Goal: Information Seeking & Learning: Understand process/instructions

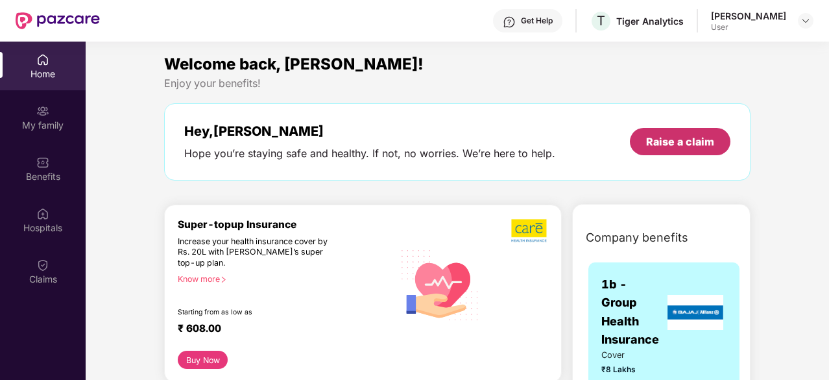
click at [670, 145] on div "Raise a claim" at bounding box center [680, 141] width 68 height 14
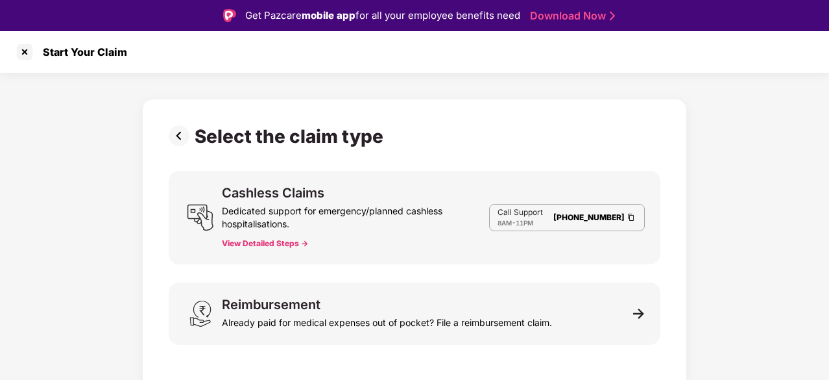
scroll to position [31, 0]
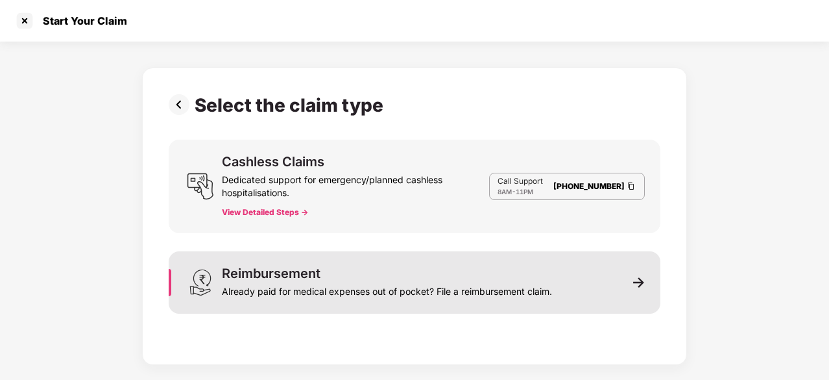
click at [639, 276] on div "Reimbursement Already paid for medical expenses out of pocket? File a reimburse…" at bounding box center [415, 282] width 492 height 62
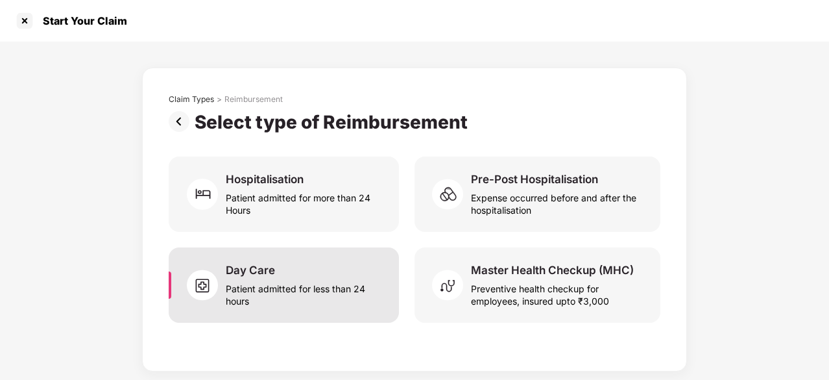
click at [380, 293] on div "Patient admitted for less than 24 hours" at bounding box center [305, 292] width 158 height 30
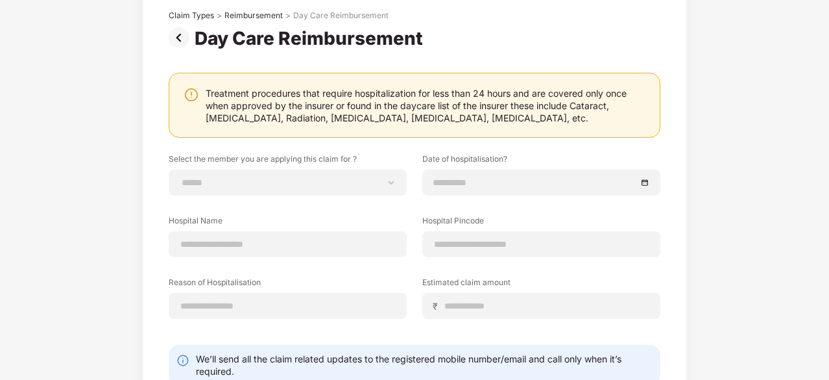
scroll to position [86, 0]
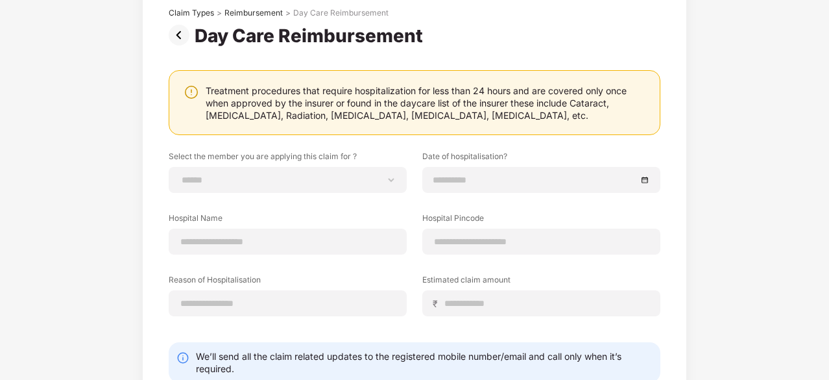
click at [182, 43] on img at bounding box center [182, 35] width 26 height 21
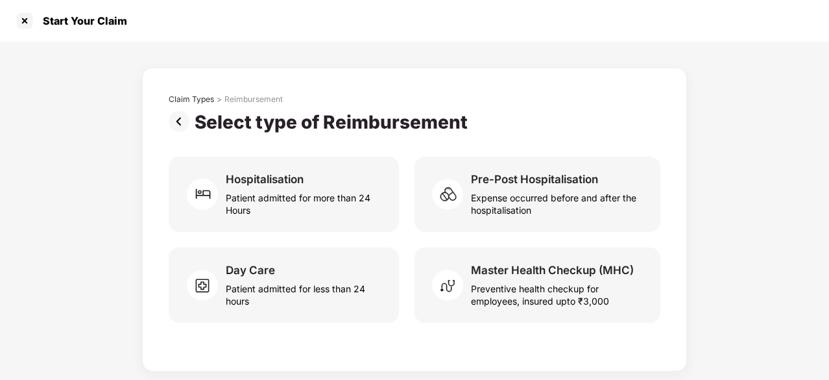
scroll to position [0, 0]
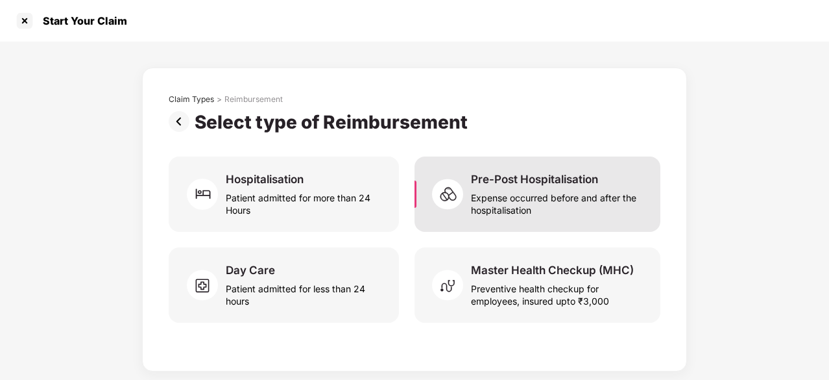
click at [504, 214] on div "Expense occurred before and after the hospitalisation" at bounding box center [558, 201] width 174 height 30
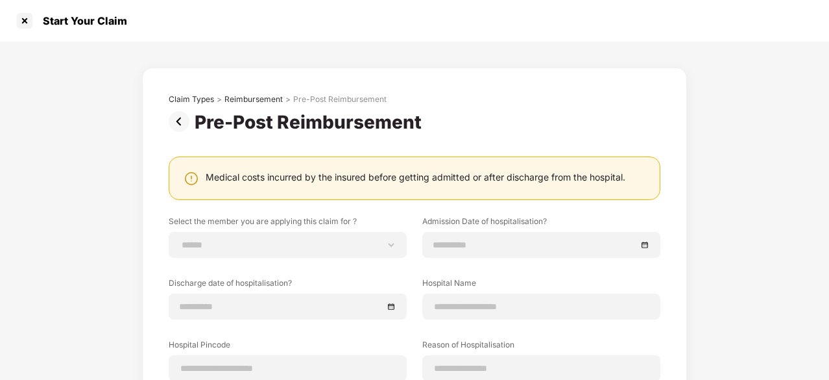
click at [179, 124] on img at bounding box center [182, 121] width 26 height 21
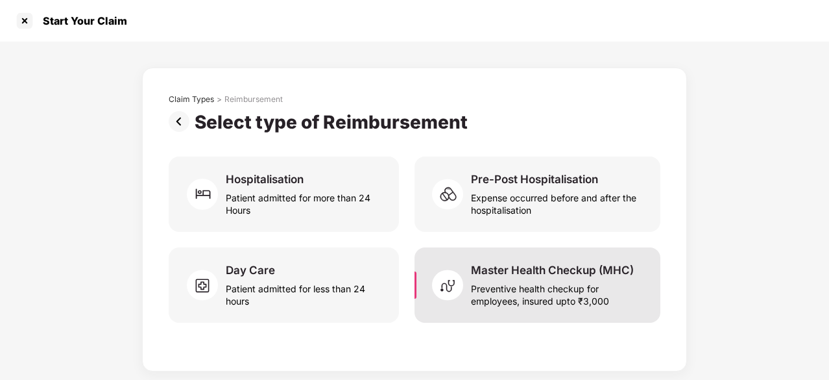
click at [505, 274] on div "Master Health Checkup (MHC)" at bounding box center [552, 270] width 163 height 14
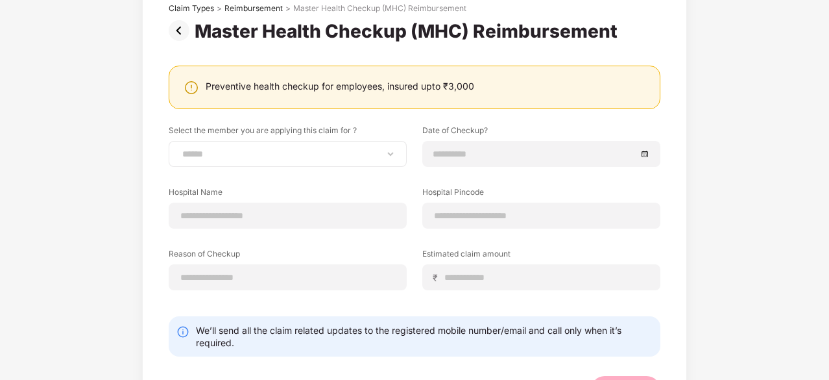
scroll to position [90, 0]
click at [178, 31] on img at bounding box center [182, 31] width 26 height 21
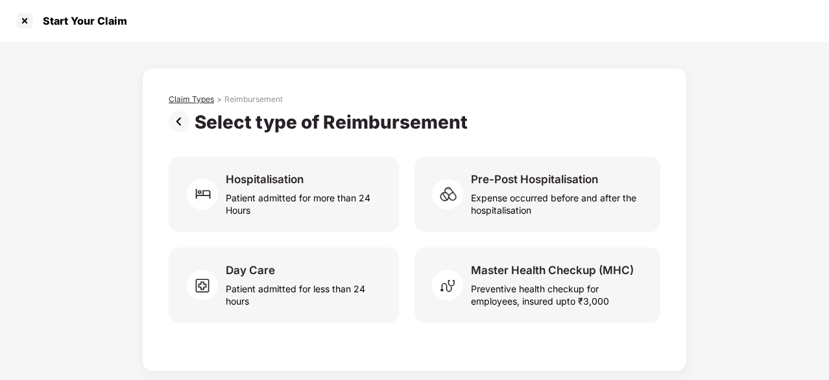
click at [204, 101] on div "Claim Types" at bounding box center [191, 99] width 45 height 10
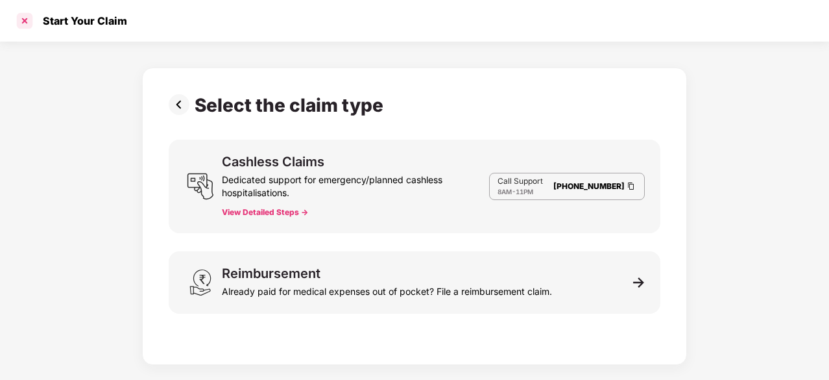
click at [26, 20] on div at bounding box center [24, 20] width 21 height 21
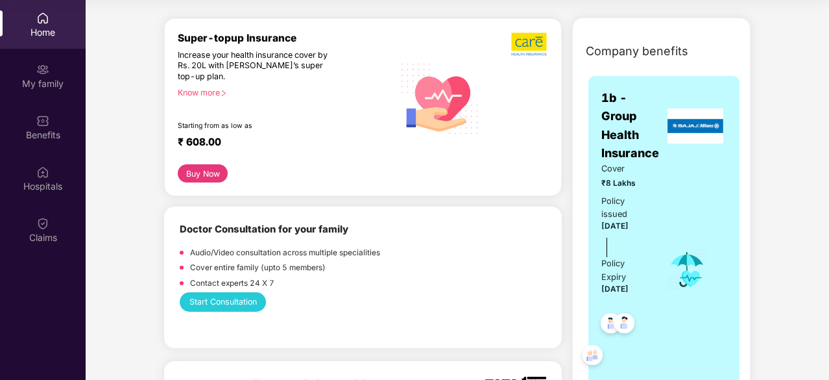
scroll to position [149, 0]
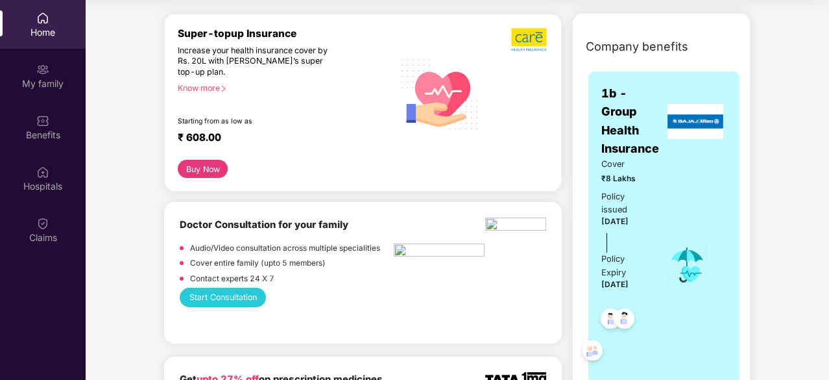
click at [679, 287] on div "Cover ₹8 Lakhs Policy issued [DATE] Policy Expiry [DATE]" at bounding box center [664, 265] width 125 height 214
click at [644, 143] on span "1b - Group Health Insurance" at bounding box center [633, 120] width 63 height 73
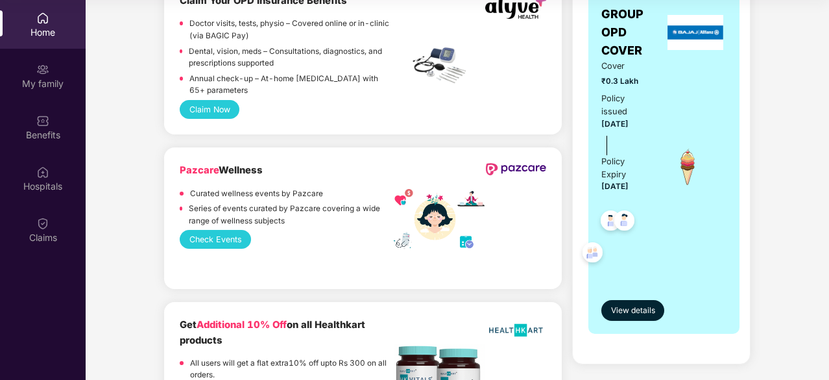
scroll to position [947, 0]
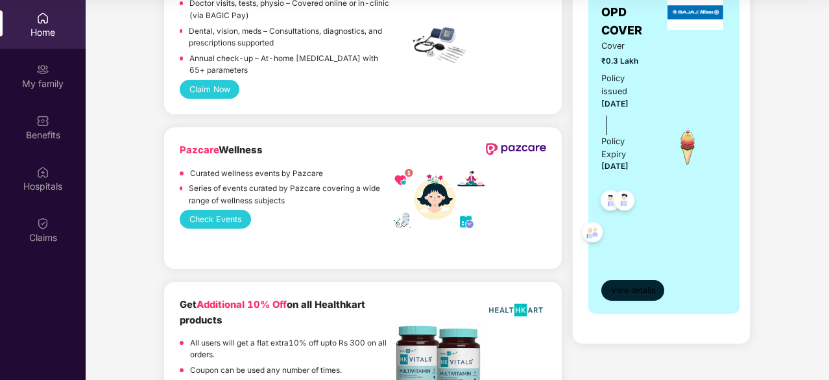
click at [638, 293] on span "View details" at bounding box center [633, 290] width 44 height 12
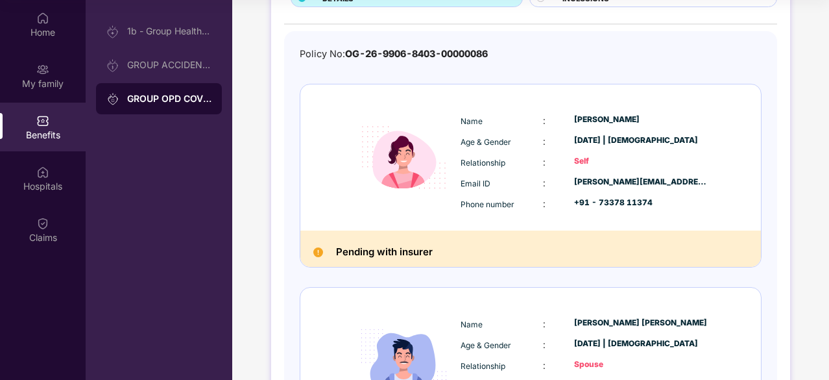
scroll to position [0, 0]
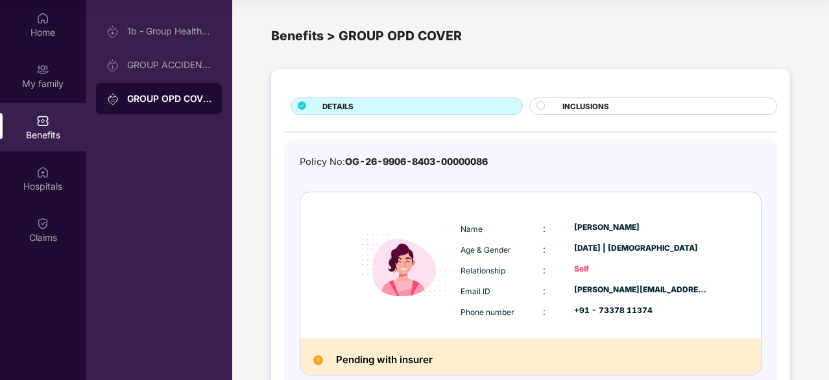
click at [574, 105] on span "INCLUSIONS" at bounding box center [586, 107] width 47 height 12
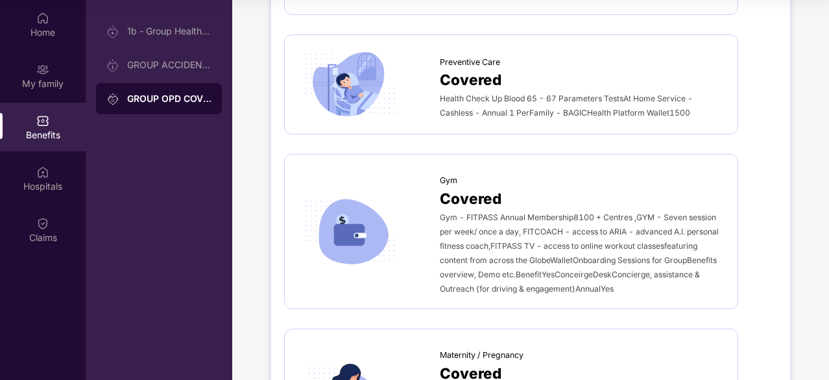
scroll to position [773, 0]
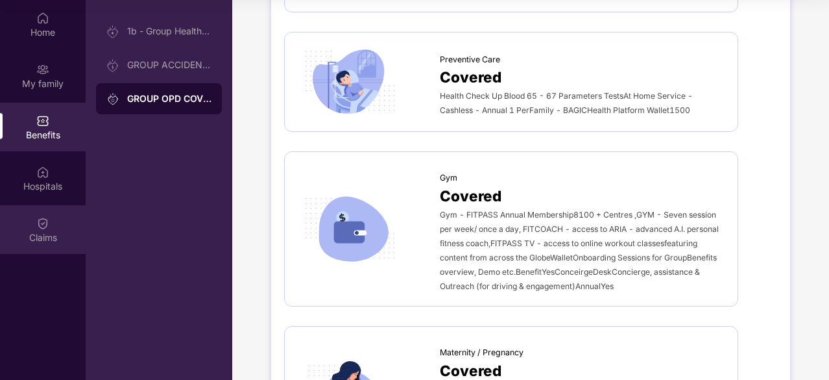
click at [0, 231] on div "Claims" at bounding box center [43, 237] width 86 height 13
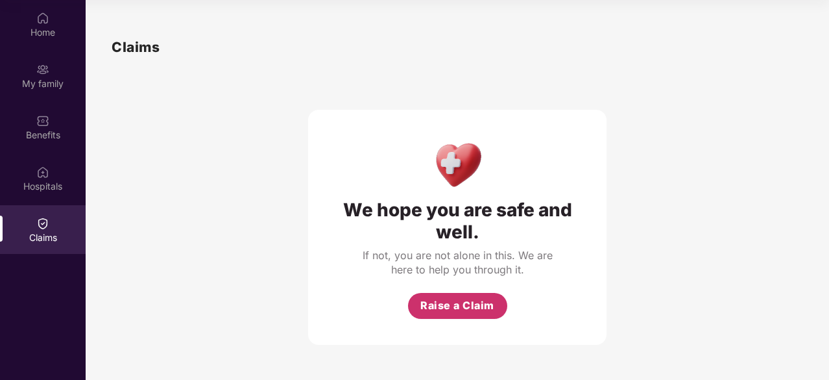
click at [435, 297] on span "Raise a Claim" at bounding box center [457, 305] width 74 height 16
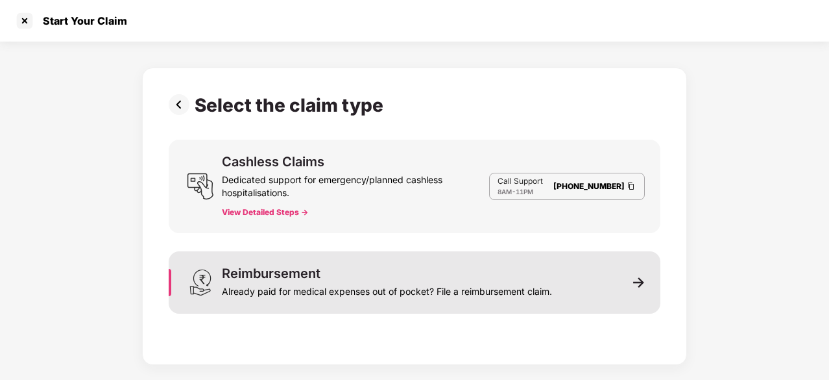
click at [643, 299] on div "Reimbursement Already paid for medical expenses out of pocket? File a reimburse…" at bounding box center [415, 282] width 492 height 62
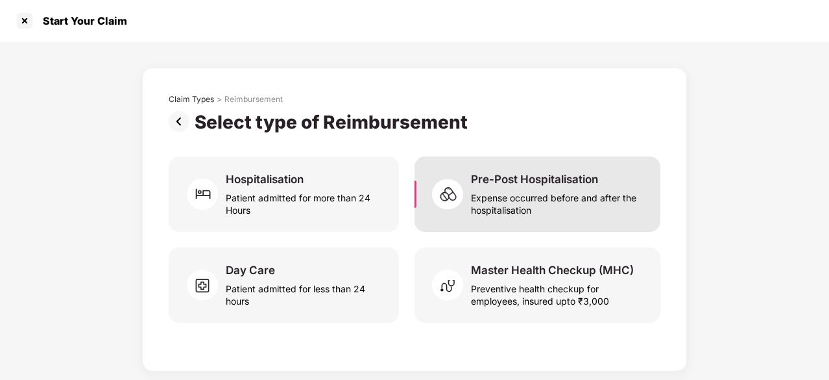
click at [507, 193] on div "Expense occurred before and after the hospitalisation" at bounding box center [558, 201] width 174 height 30
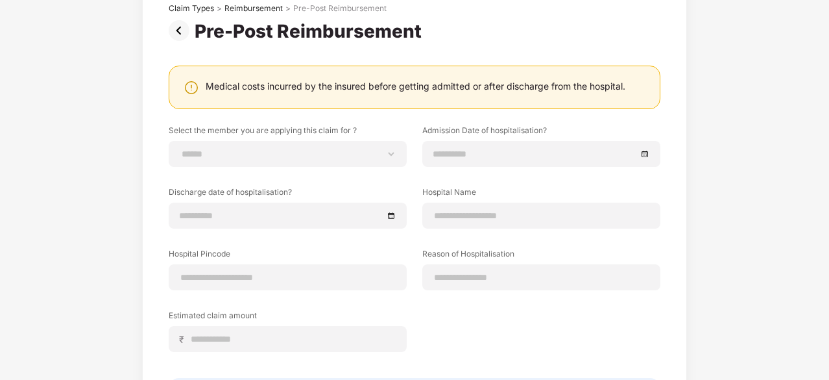
scroll to position [97, 0]
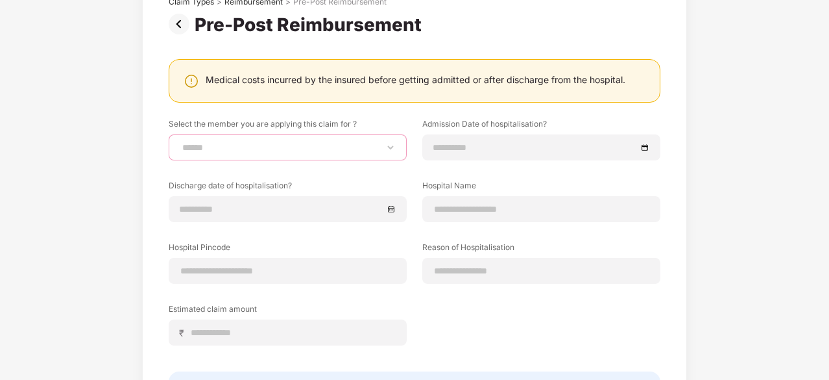
click at [302, 142] on select "**********" at bounding box center [288, 147] width 216 height 10
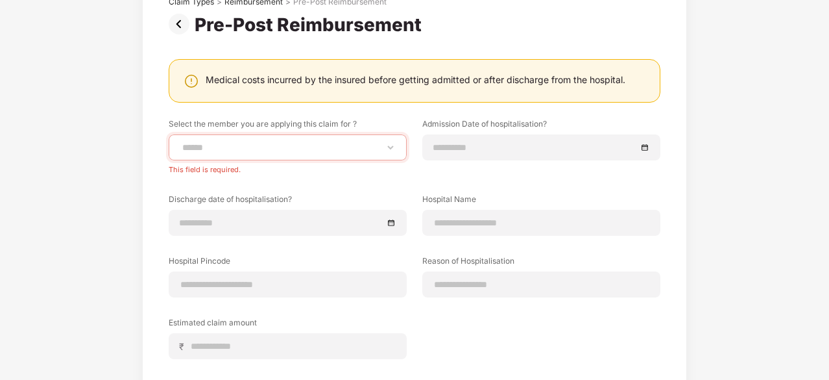
click at [186, 32] on img at bounding box center [182, 24] width 26 height 21
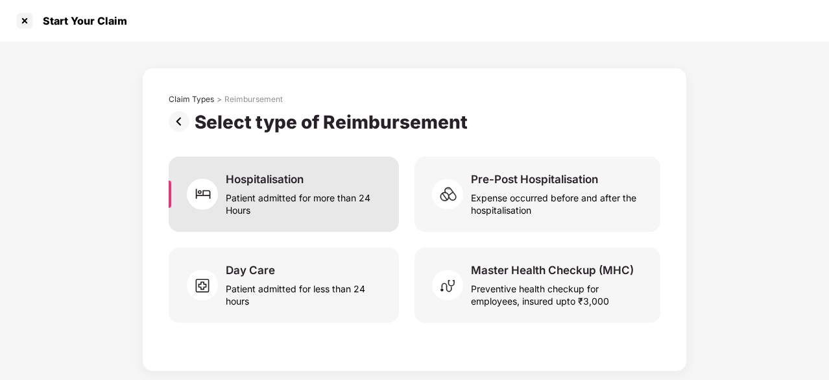
scroll to position [0, 0]
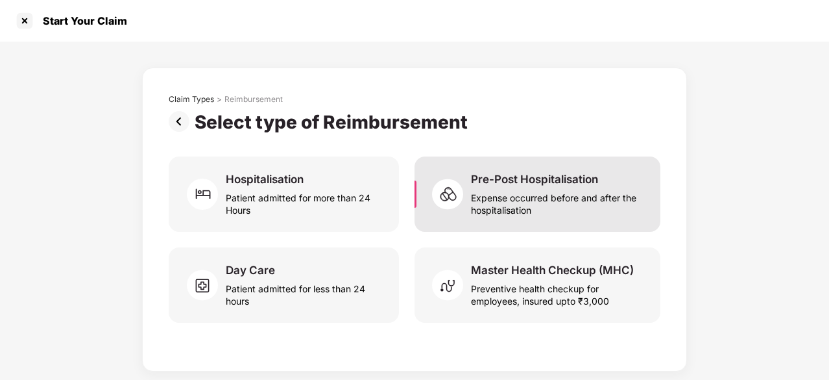
click at [518, 207] on div "Expense occurred before and after the hospitalisation" at bounding box center [558, 201] width 174 height 30
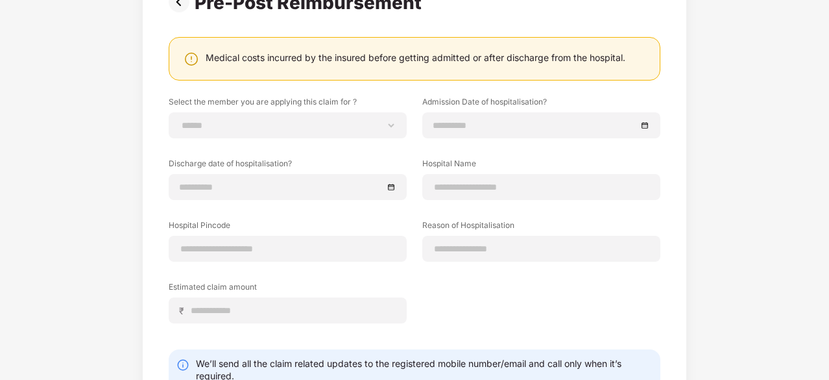
scroll to position [114, 0]
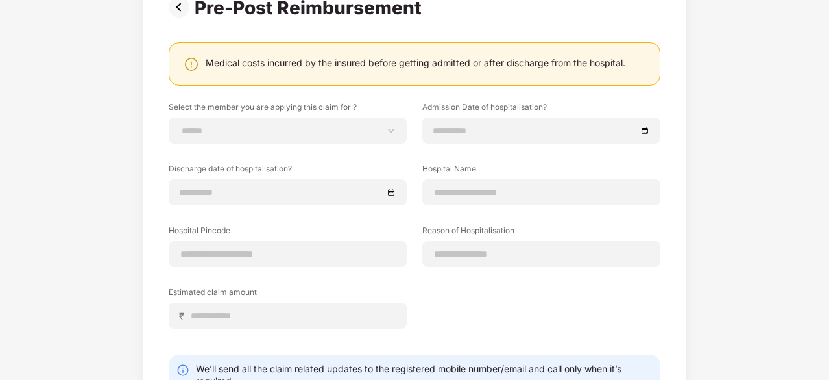
click at [178, 14] on img at bounding box center [182, 7] width 26 height 21
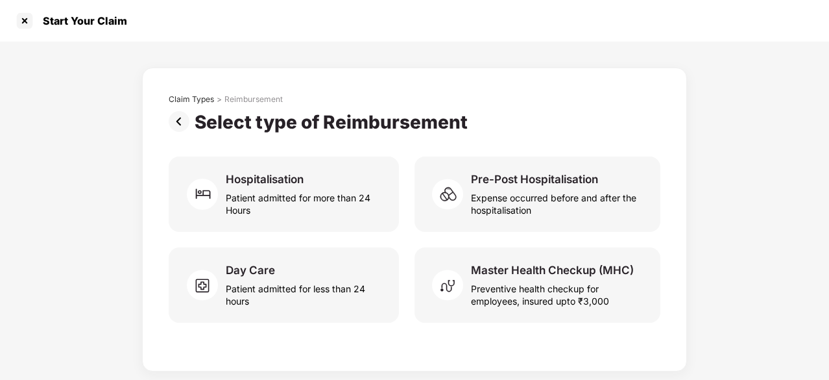
scroll to position [0, 0]
click at [178, 14] on div "Start Your Claim" at bounding box center [414, 21] width 829 height 42
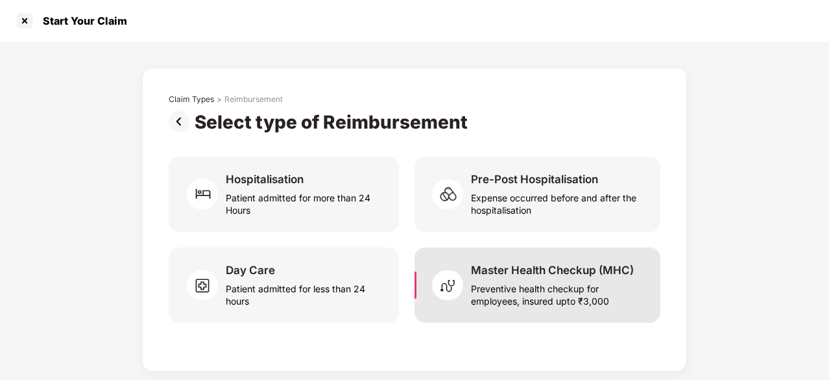
click at [506, 282] on div "Preventive health checkup for employees, insured upto ₹3,000" at bounding box center [558, 292] width 174 height 30
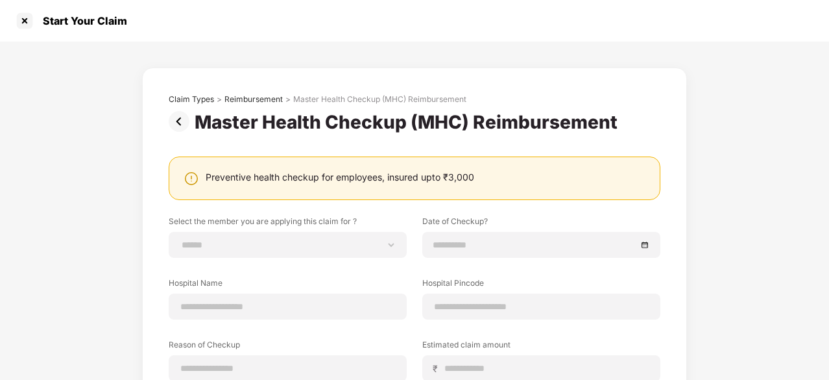
click at [184, 119] on img at bounding box center [182, 121] width 26 height 21
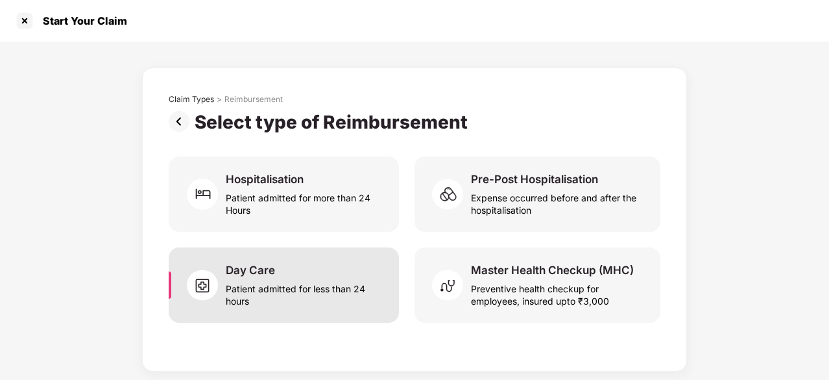
click at [316, 278] on div "Patient admitted for less than 24 hours" at bounding box center [305, 292] width 158 height 30
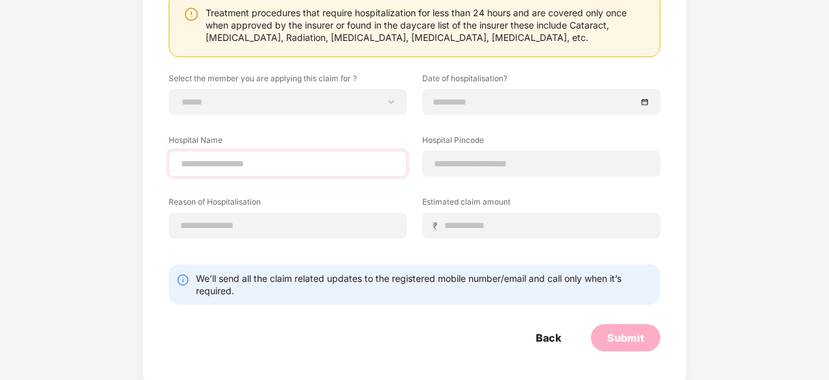
scroll to position [165, 0]
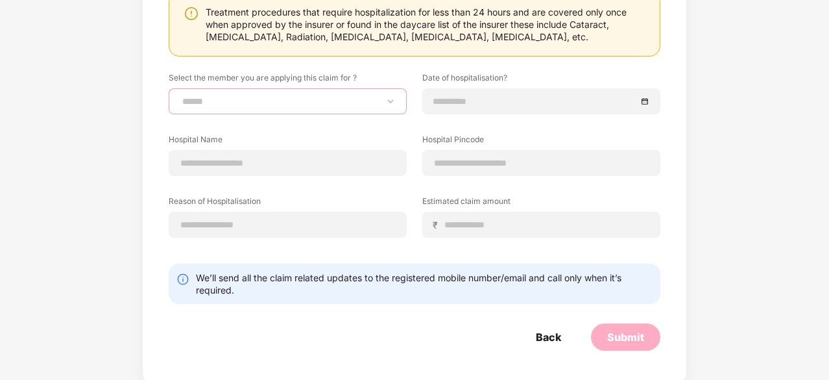
click at [291, 103] on select "**********" at bounding box center [288, 101] width 216 height 10
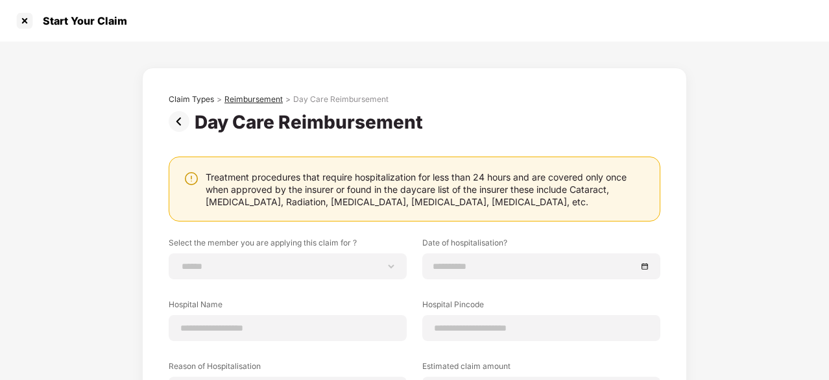
click at [234, 102] on div "Reimbursement" at bounding box center [254, 99] width 58 height 10
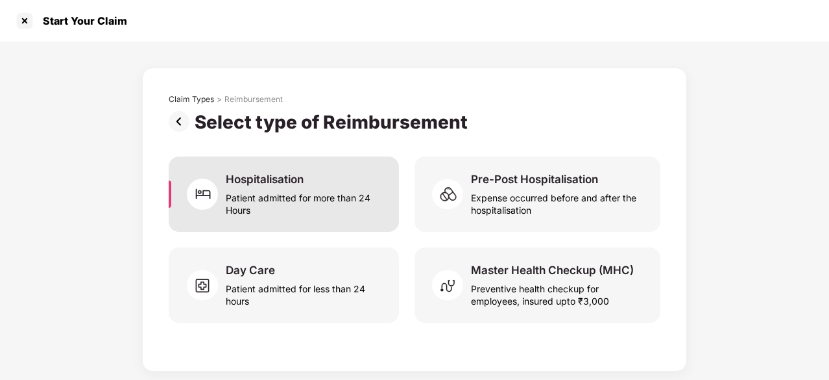
click at [250, 197] on div "Patient admitted for more than 24 Hours" at bounding box center [305, 201] width 158 height 30
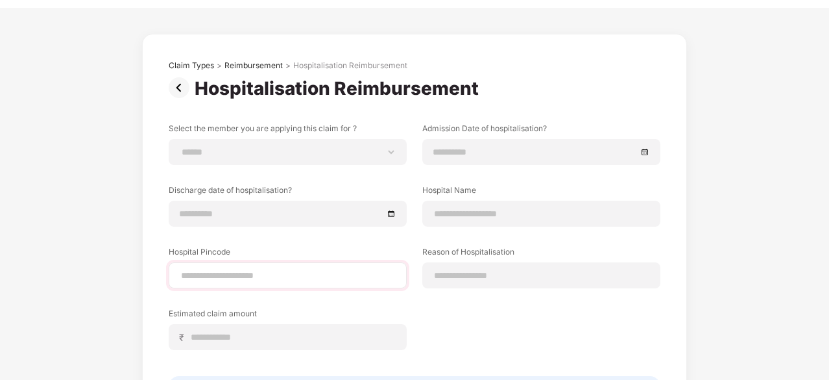
scroll to position [2, 0]
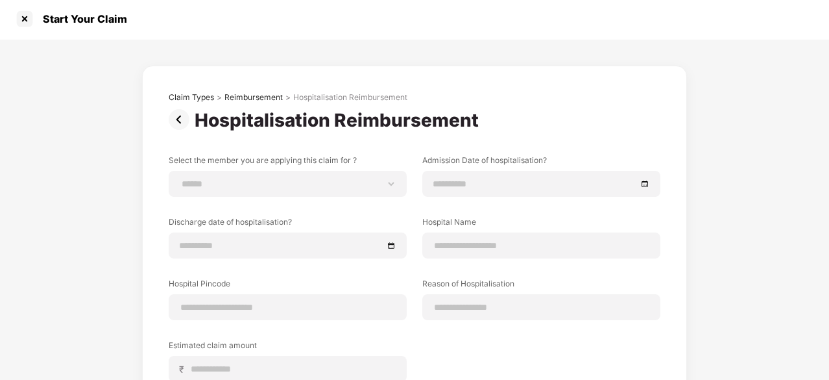
click at [180, 124] on img at bounding box center [182, 119] width 26 height 21
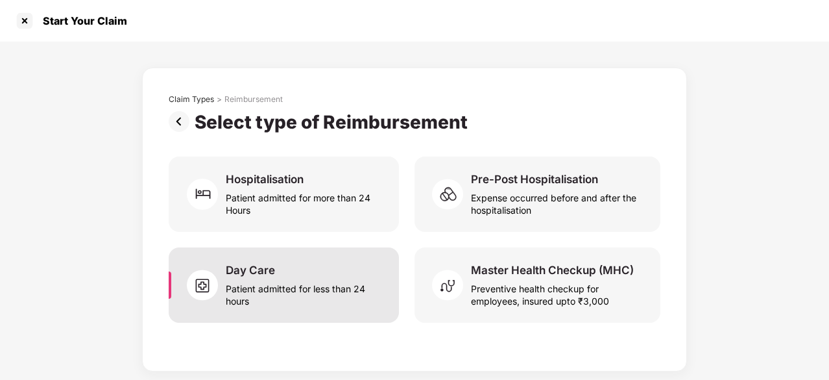
scroll to position [0, 0]
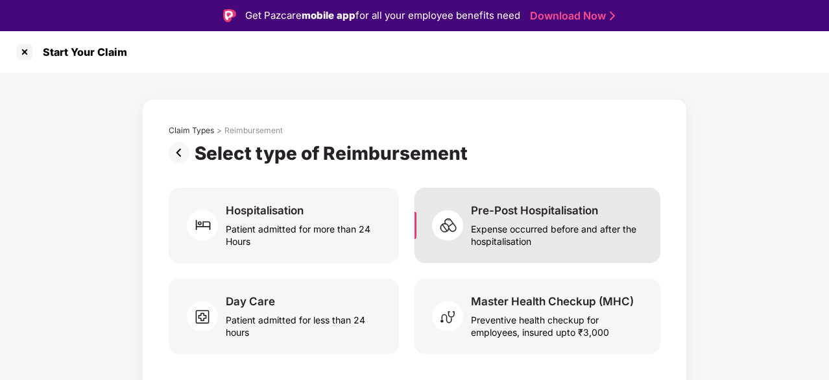
click at [619, 247] on div "Pre-Post Hospitalisation Expense occurred before and after the hospitalisation" at bounding box center [538, 225] width 246 height 75
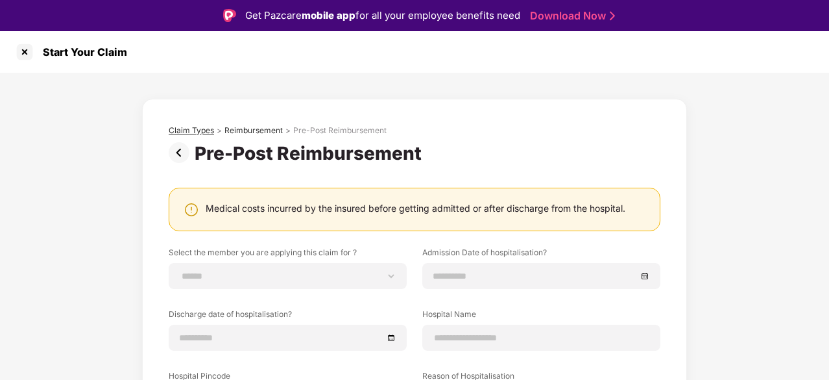
click at [179, 135] on div "Claim Types" at bounding box center [191, 130] width 45 height 10
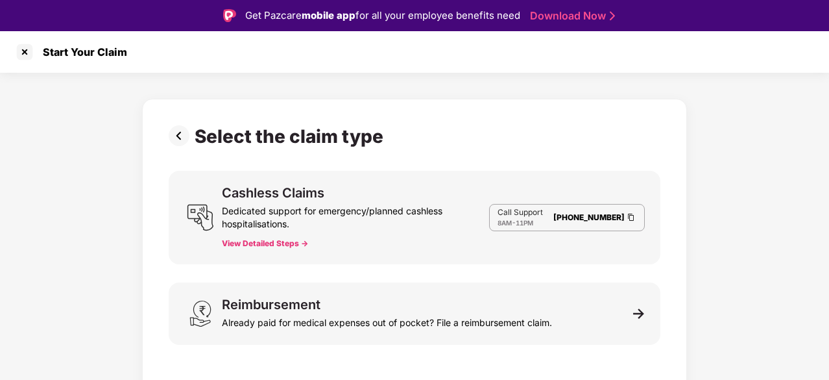
scroll to position [31, 0]
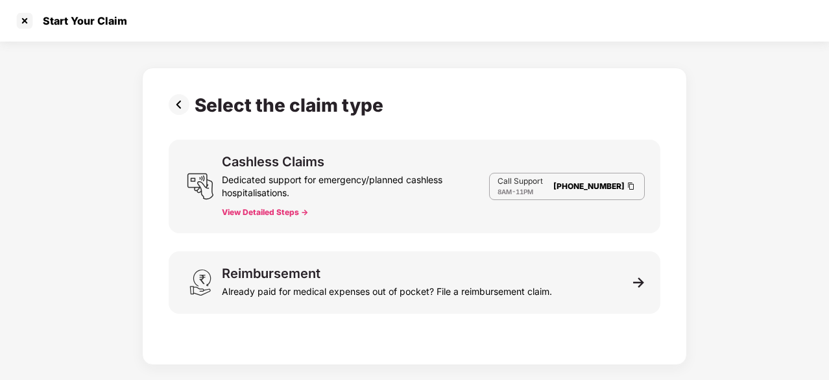
click at [290, 213] on div "Cashless Claims Dedicated support for emergency/planned cashless hospitalisatio…" at bounding box center [415, 186] width 492 height 93
click at [290, 213] on button "View Detailed Steps ->" at bounding box center [265, 212] width 86 height 10
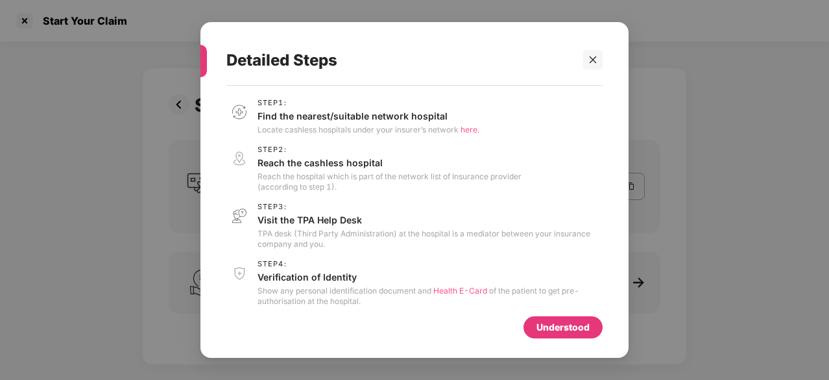
click at [290, 213] on div "Step 3 : Visit the TPA Help Desk TPA desk (Third Party Administration) at the h…" at bounding box center [430, 225] width 345 height 47
click at [586, 332] on div "Understood" at bounding box center [563, 327] width 53 height 14
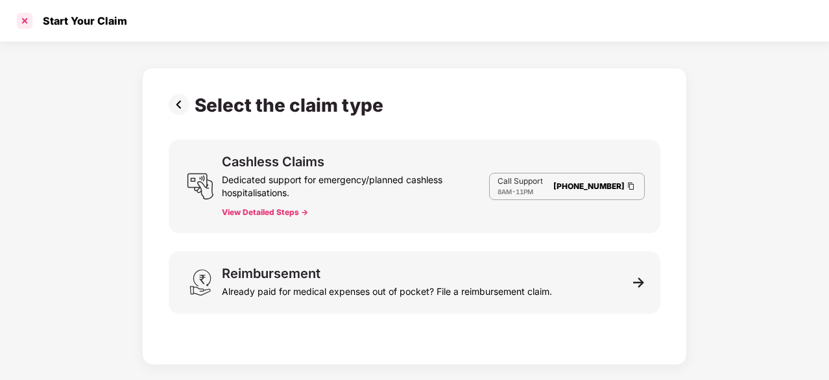
click at [20, 15] on div at bounding box center [24, 20] width 21 height 21
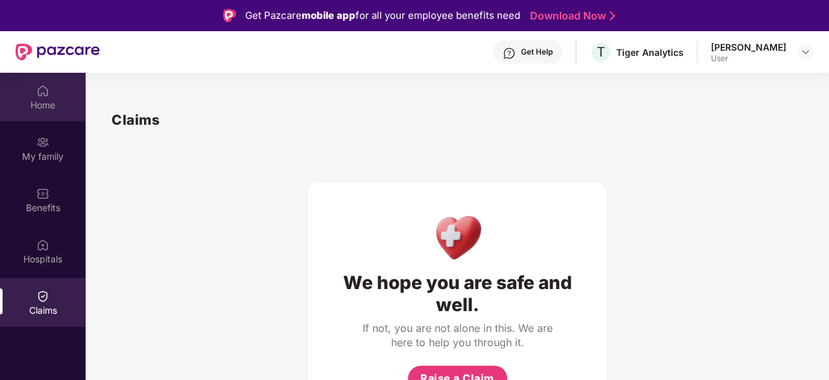
click at [26, 100] on div "Home" at bounding box center [43, 105] width 86 height 13
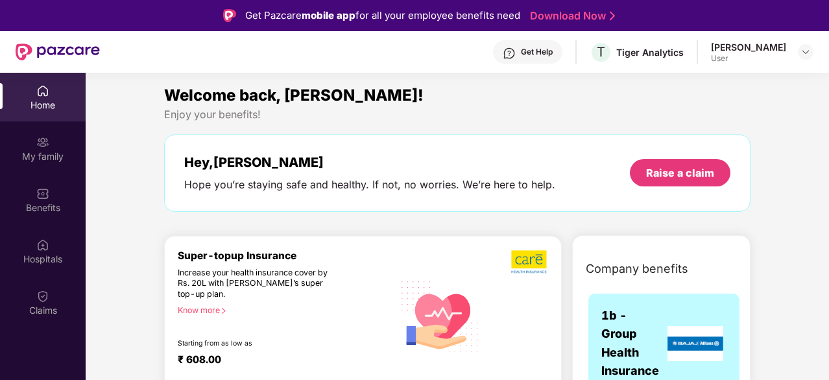
click at [520, 59] on div "Get Help" at bounding box center [527, 51] width 69 height 23
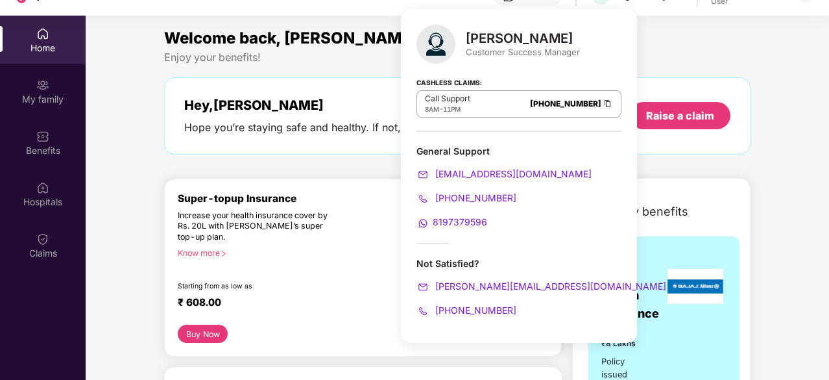
scroll to position [73, 0]
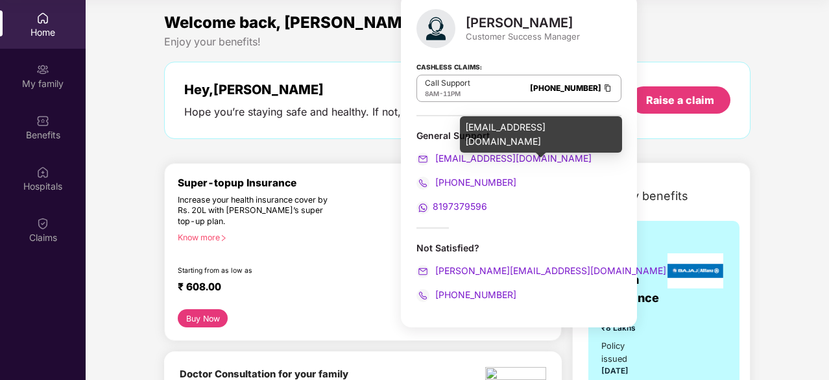
click at [515, 160] on span "[EMAIL_ADDRESS][DOMAIN_NAME]" at bounding box center [512, 157] width 159 height 11
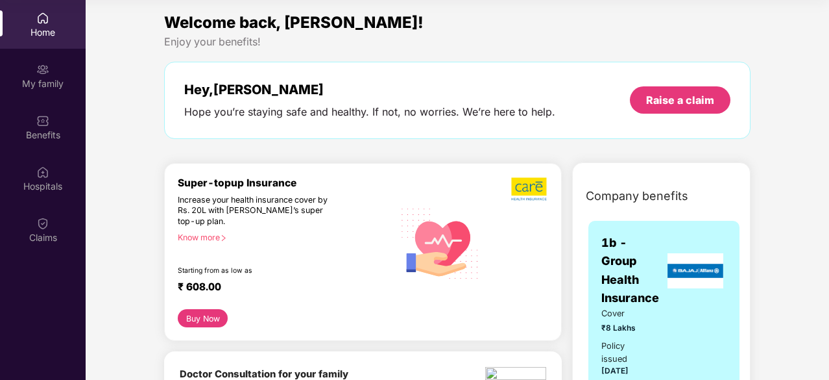
click at [535, 186] on img at bounding box center [529, 188] width 37 height 25
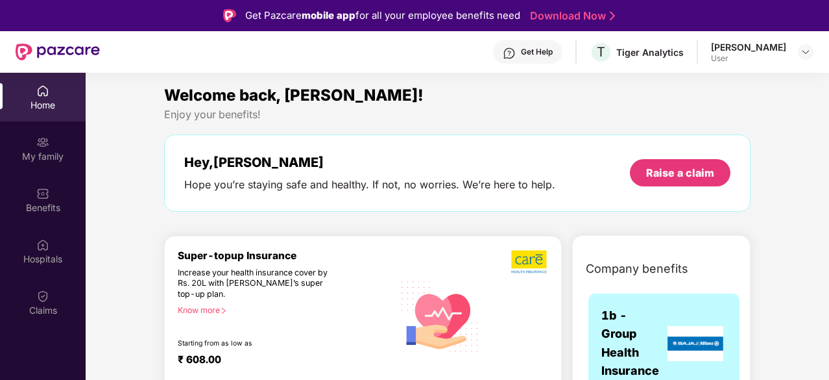
click at [535, 50] on div "Get Help" at bounding box center [537, 52] width 32 height 10
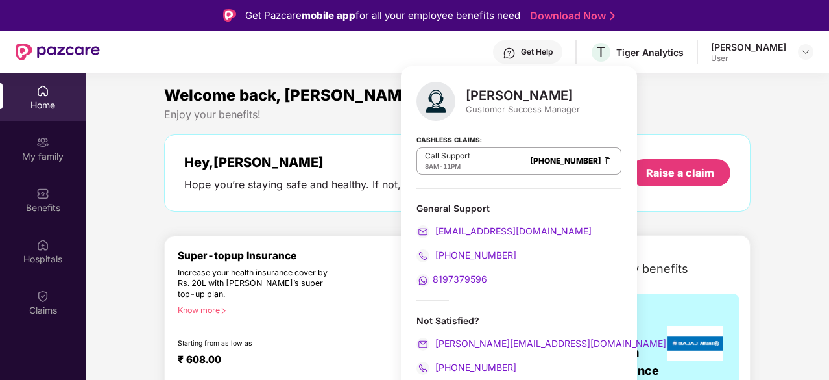
click at [769, 51] on div "[PERSON_NAME]" at bounding box center [748, 47] width 75 height 12
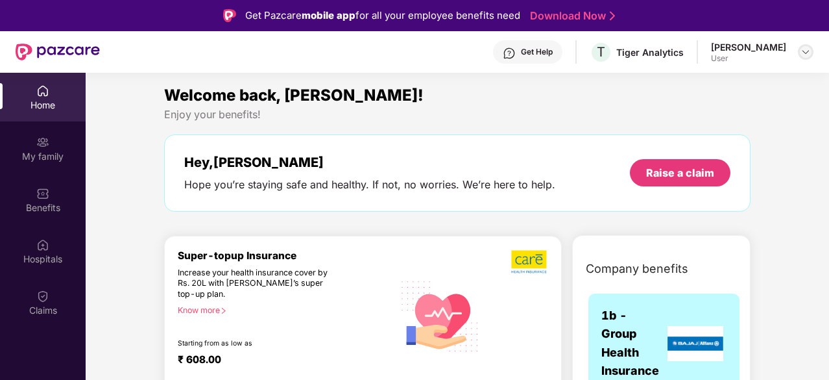
click at [812, 55] on div at bounding box center [806, 52] width 16 height 16
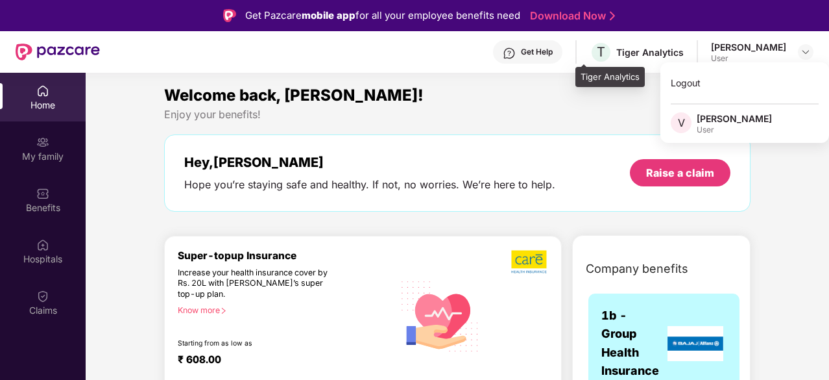
click at [635, 59] on div "T Tiger Analytics" at bounding box center [637, 52] width 94 height 23
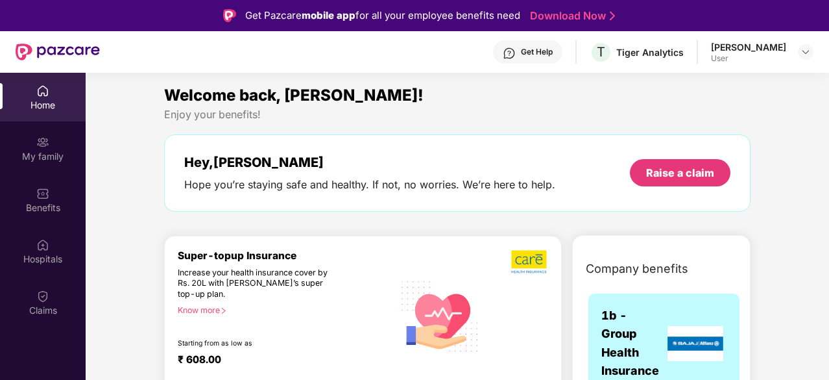
click at [521, 52] on div "Get Help" at bounding box center [537, 52] width 32 height 10
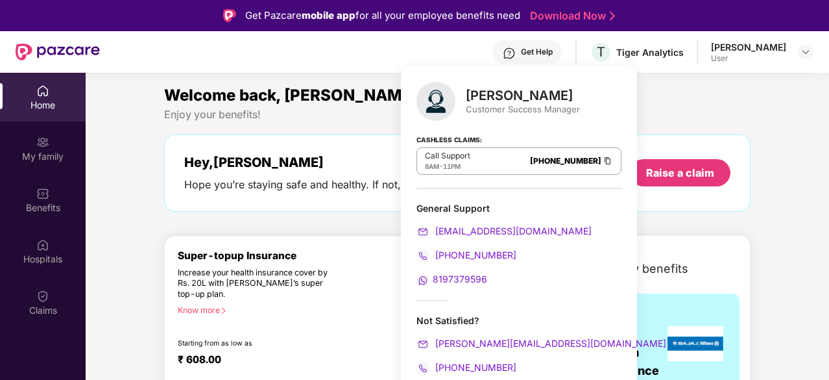
click at [531, 243] on div "General Support [EMAIL_ADDRESS][DOMAIN_NAME] [PHONE_NUMBER] 8197379596" at bounding box center [519, 244] width 205 height 85
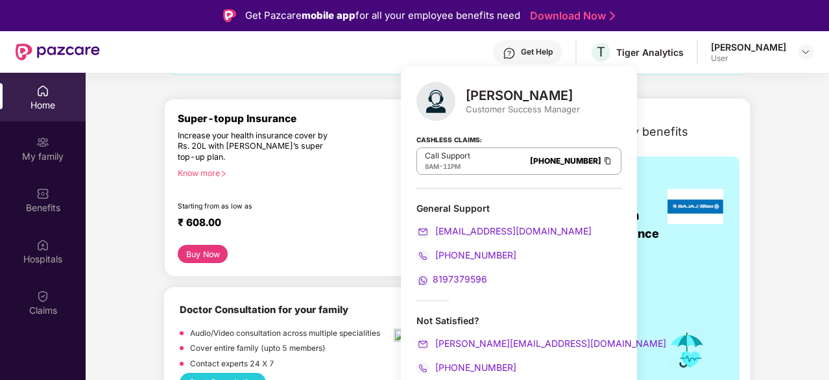
scroll to position [136, 0]
